Goal: Leave review/rating: Share an evaluation or opinion about a product, service, or content

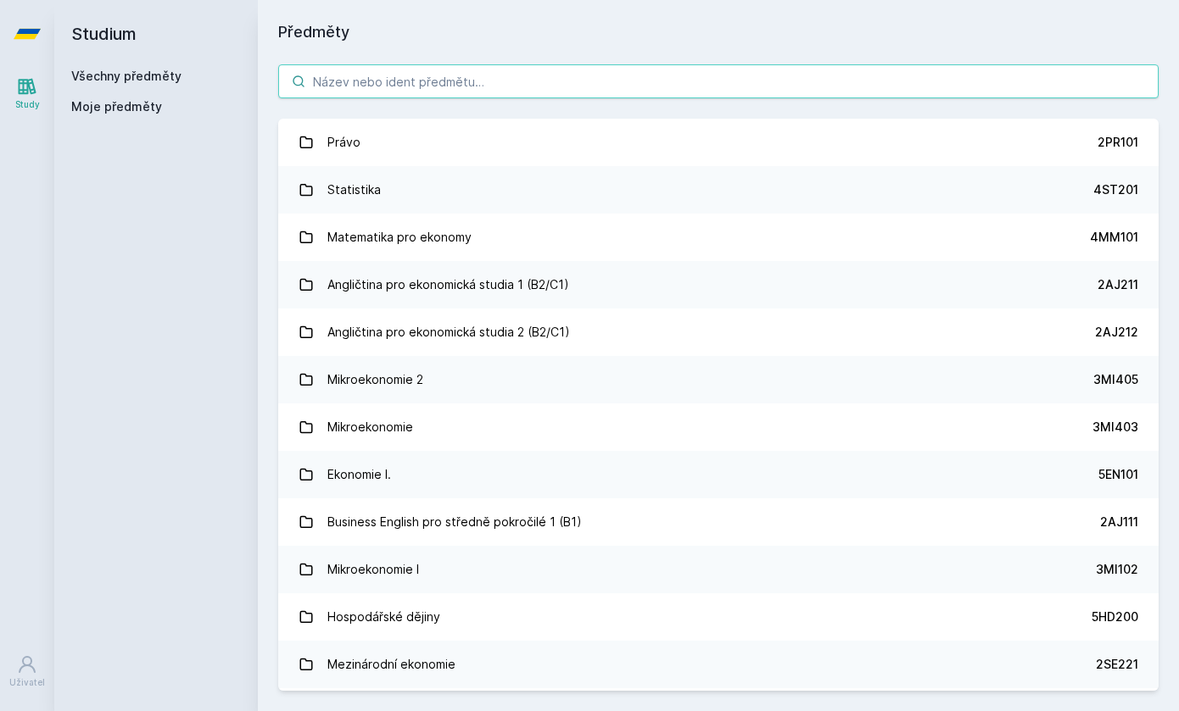
click at [443, 86] on input "search" at bounding box center [718, 81] width 880 height 34
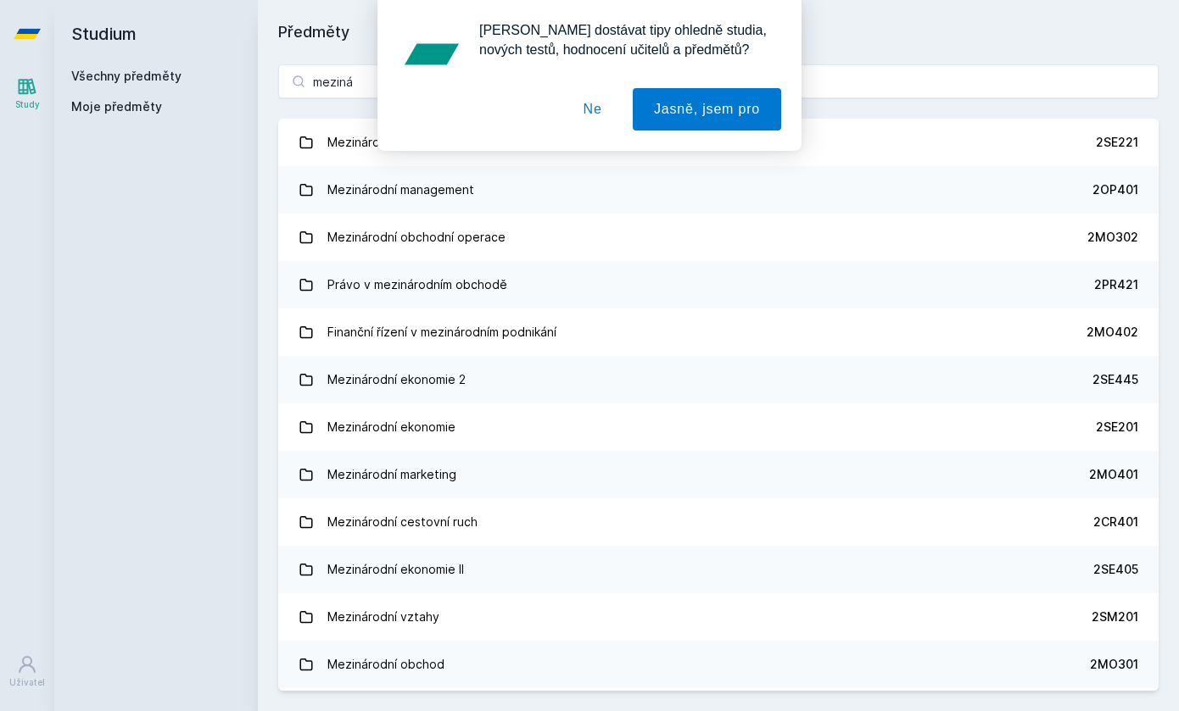
click at [572, 118] on button "Ne" at bounding box center [592, 109] width 61 height 42
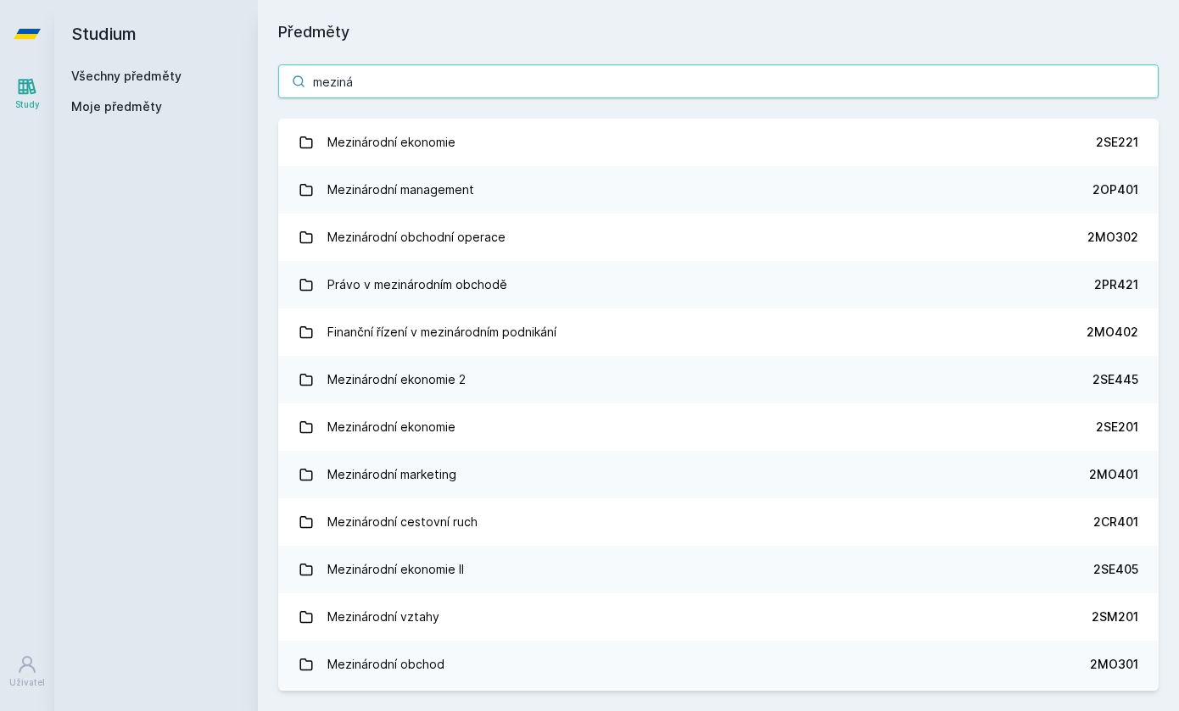
click at [493, 93] on input "meziná" at bounding box center [718, 81] width 880 height 34
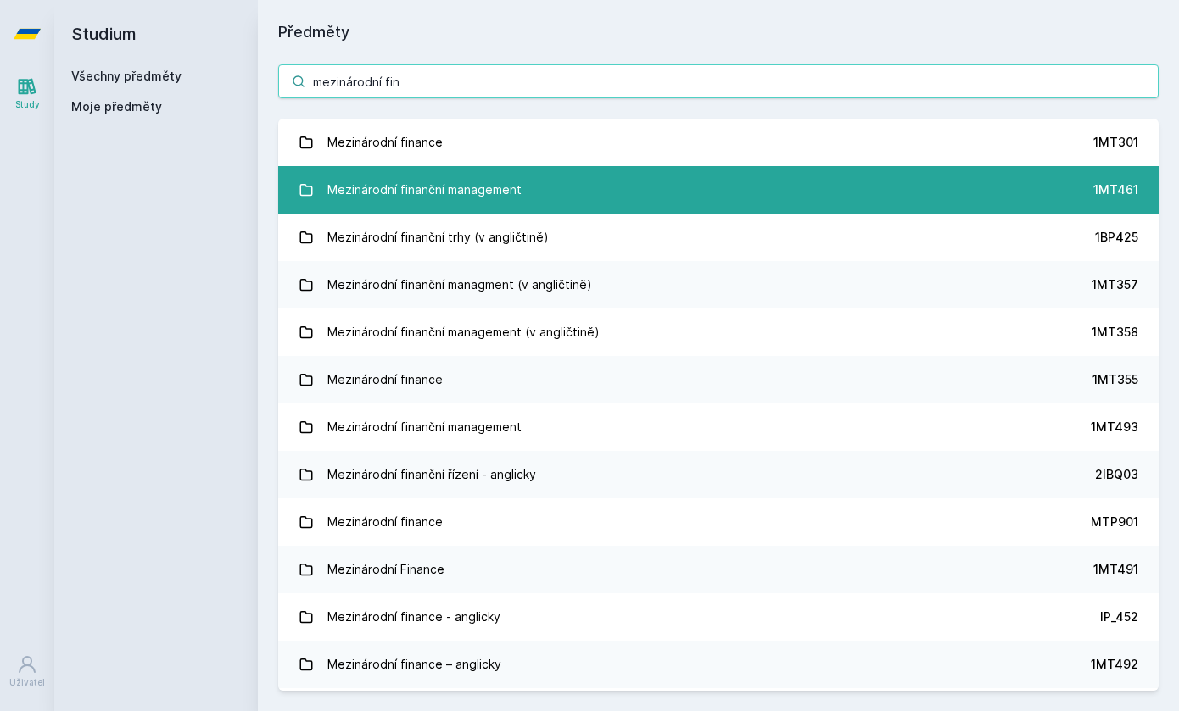
type input "mezinárodní fin"
click at [468, 184] on div "Mezinárodní finanční management" at bounding box center [424, 190] width 194 height 34
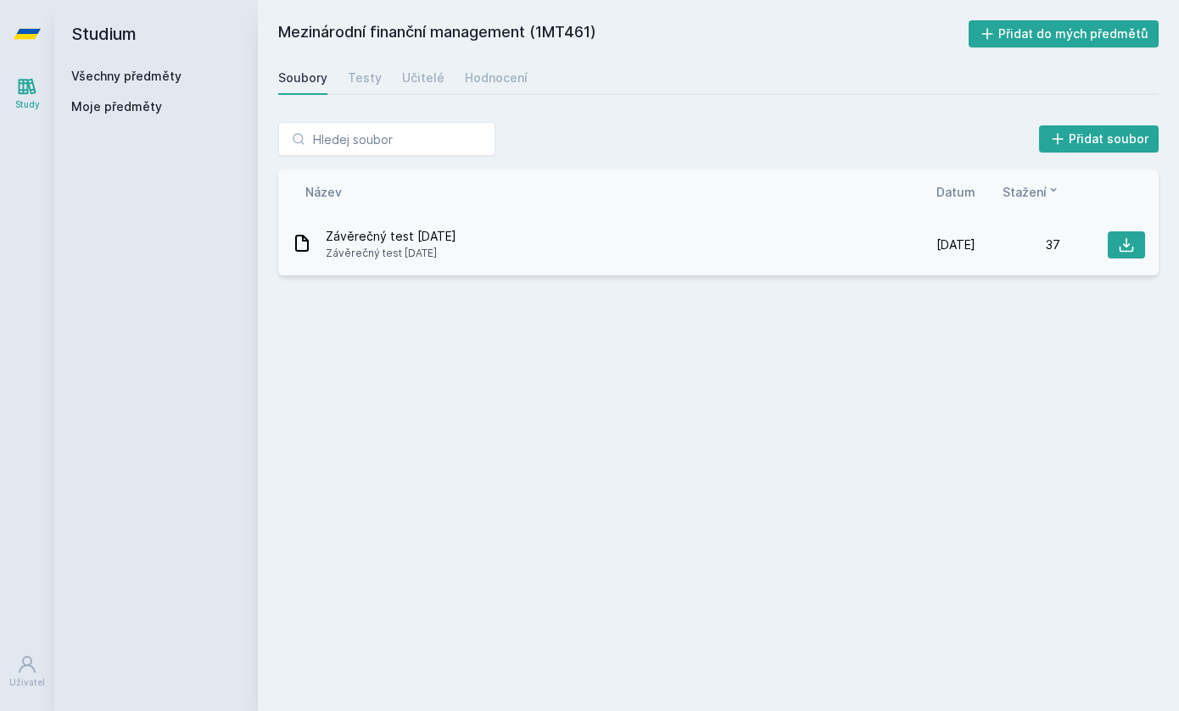
click at [424, 261] on span "Závěrečný test [DATE]" at bounding box center [391, 253] width 131 height 17
click at [1136, 234] on button at bounding box center [1125, 244] width 37 height 27
click at [153, 83] on div "Všechny předměty" at bounding box center [156, 76] width 170 height 17
click at [156, 77] on link "Všechny předměty" at bounding box center [126, 76] width 110 height 14
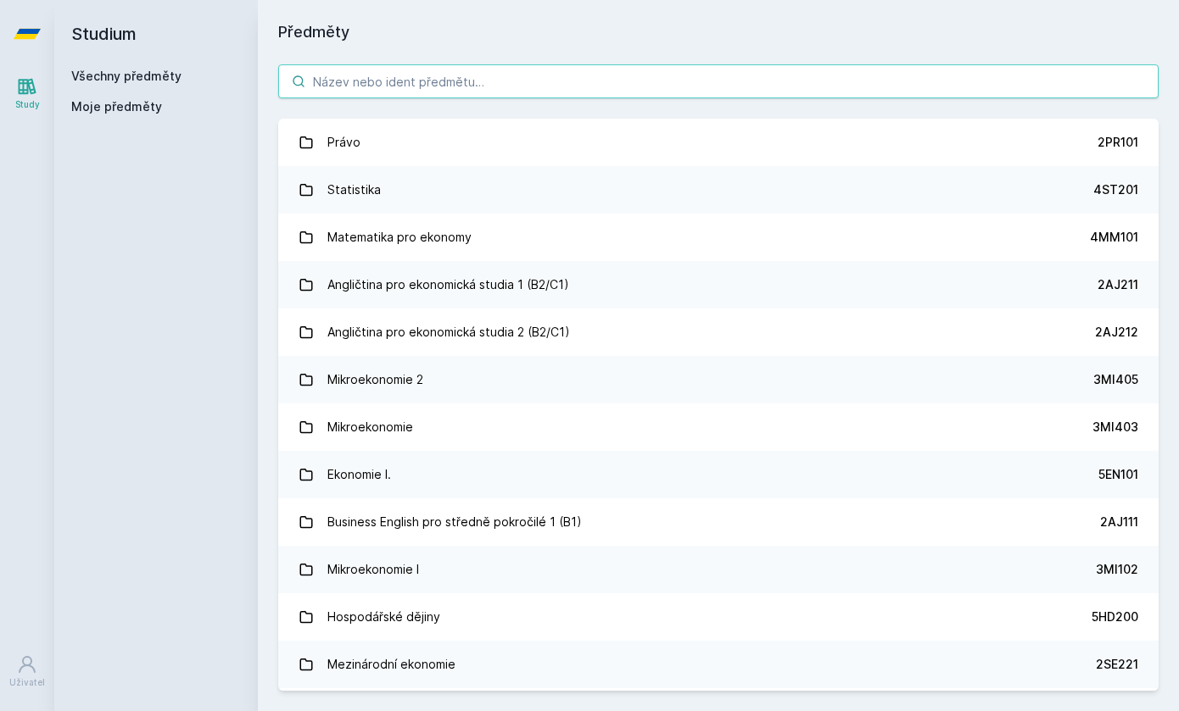
click at [388, 92] on input "search" at bounding box center [718, 81] width 880 height 34
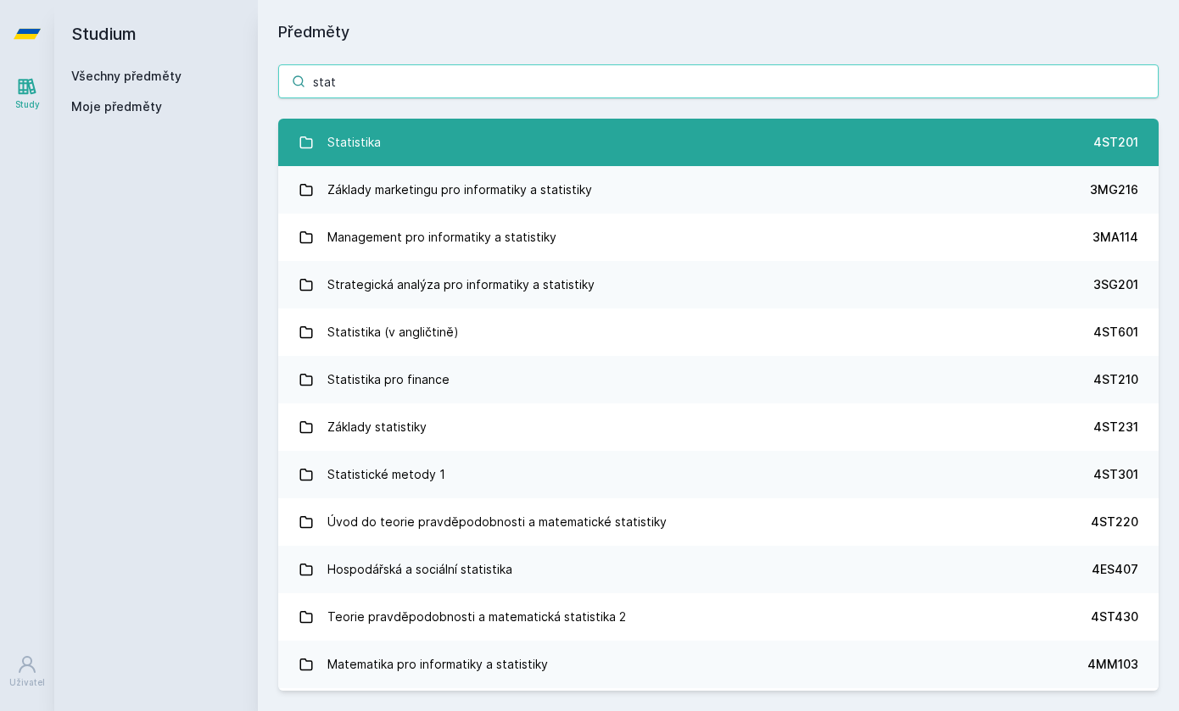
type input "stat"
click at [400, 153] on link "Statistika 4ST201" at bounding box center [718, 142] width 880 height 47
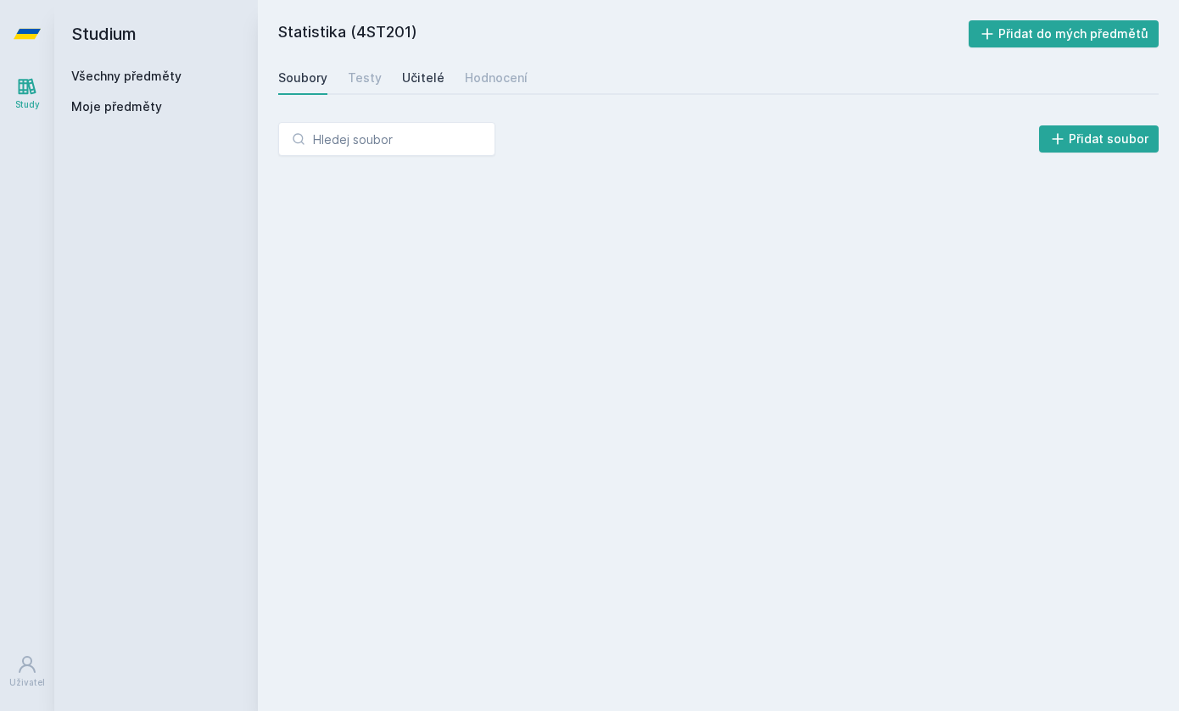
click at [416, 89] on link "Učitelé" at bounding box center [423, 78] width 42 height 34
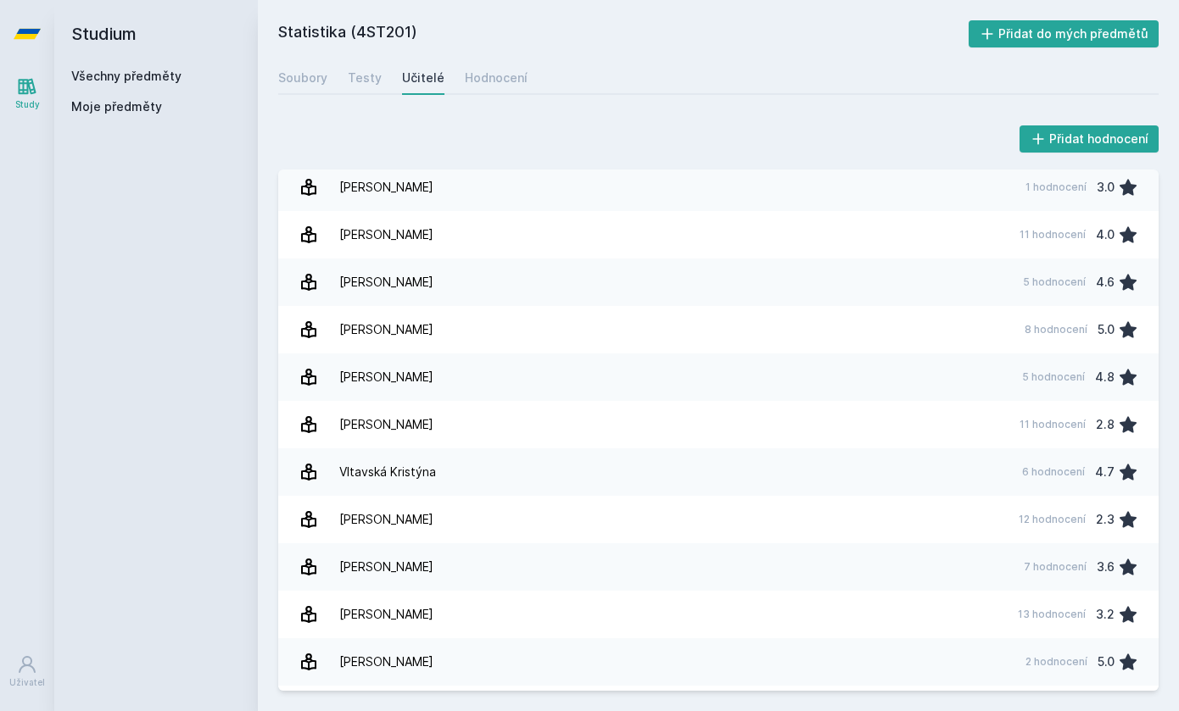
scroll to position [3040, 0]
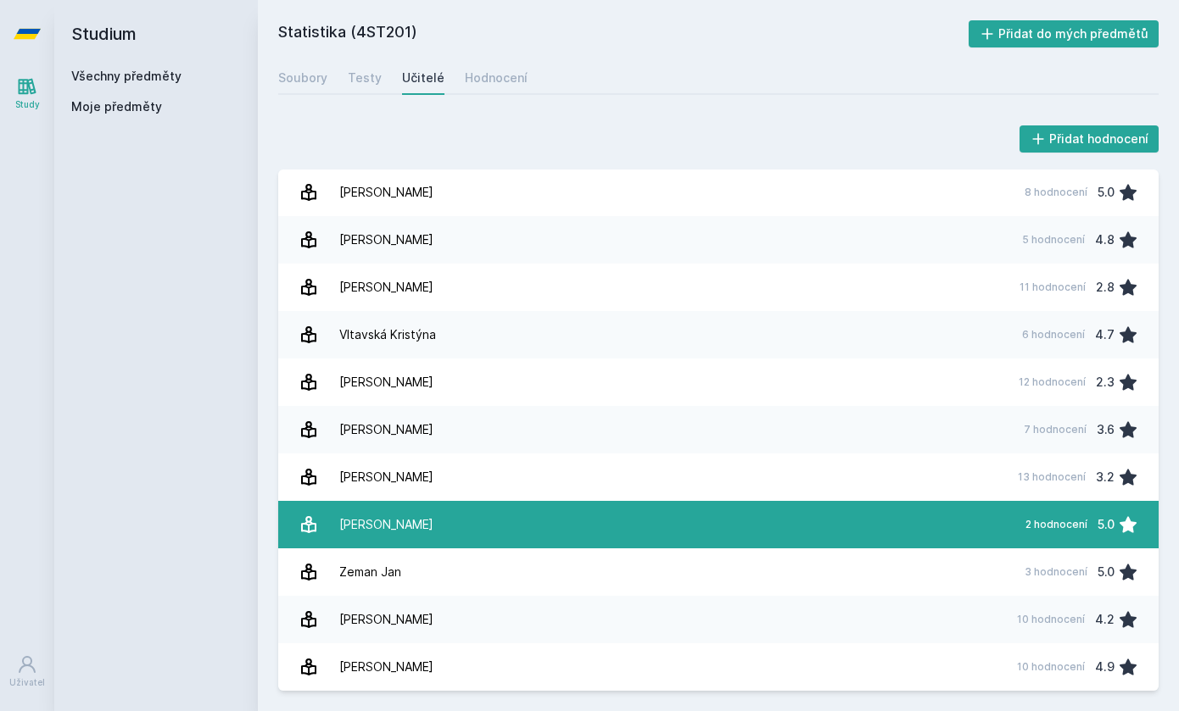
drag, startPoint x: 935, startPoint y: 153, endPoint x: 830, endPoint y: 522, distance: 383.6
click at [827, 534] on div "Přidat hodnocení [PERSON_NAME] 38 hodnocení 4.9 Bašta Milan 50 hodnocení 5.0 [P…" at bounding box center [718, 406] width 880 height 569
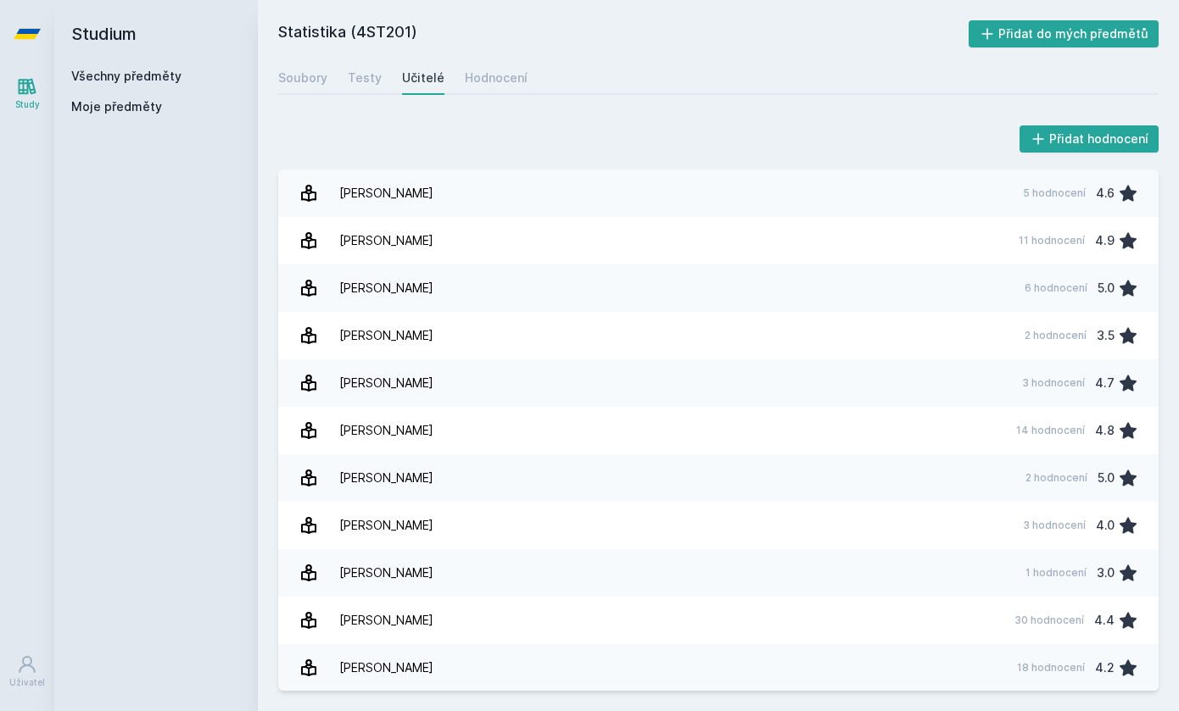
scroll to position [2422, 0]
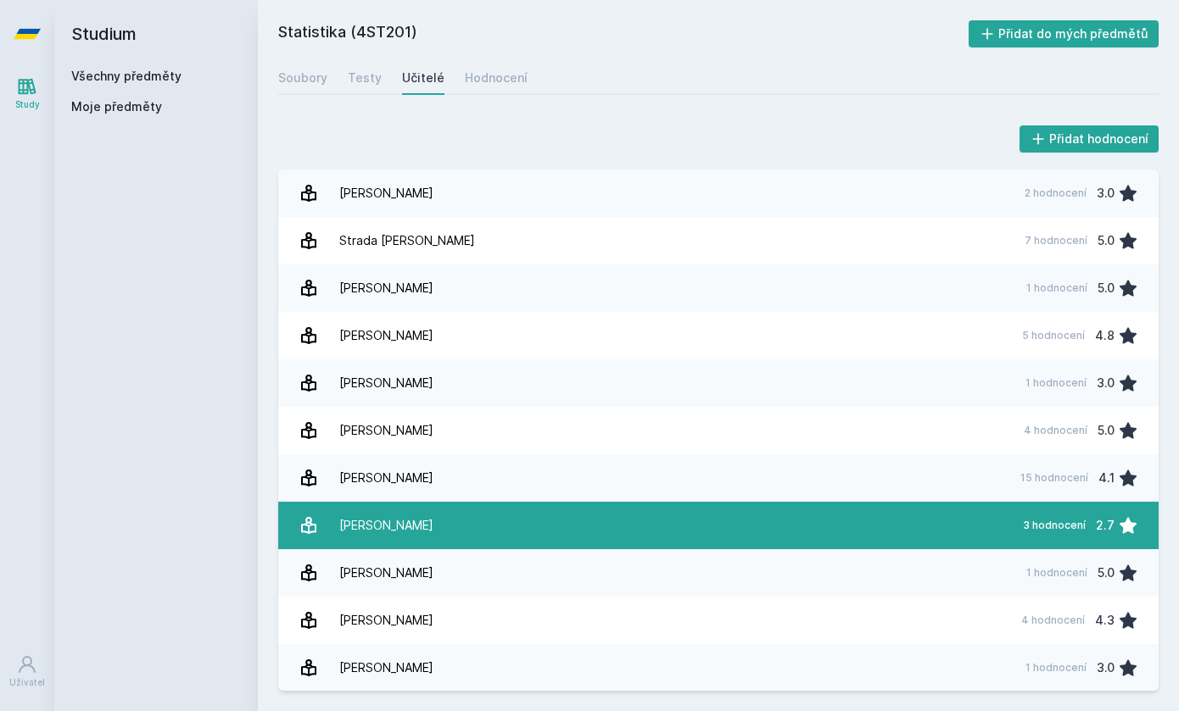
click at [738, 520] on link "[PERSON_NAME] 3 hodnocení 2.7" at bounding box center [718, 525] width 880 height 47
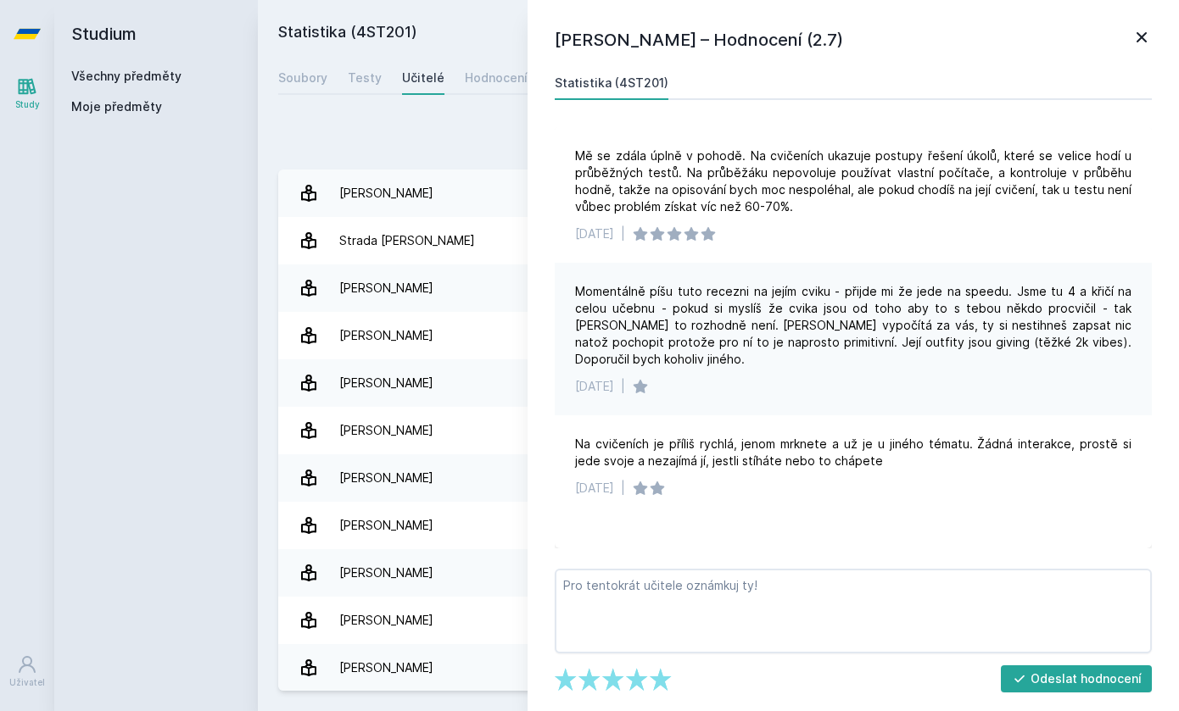
click at [1126, 36] on h1 "[PERSON_NAME] – Hodnocení (2.7)" at bounding box center [843, 39] width 577 height 25
click at [1154, 35] on div "[PERSON_NAME] – Hodnocení (2.7) Statistika (4ST201) Mě se zdála úplně v pohodě.…" at bounding box center [852, 355] width 651 height 711
click at [1145, 35] on icon at bounding box center [1141, 37] width 20 height 20
